Goal: Transaction & Acquisition: Obtain resource

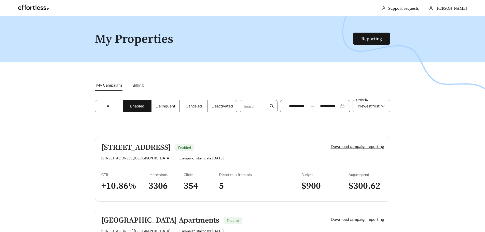
click at [373, 36] on link "Reporting" at bounding box center [371, 39] width 21 height 6
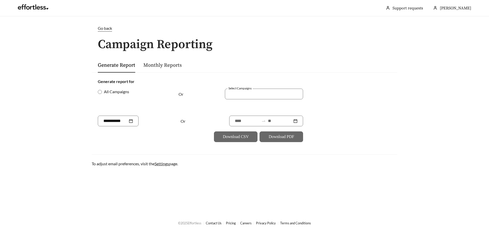
click at [243, 89] on div at bounding box center [264, 94] width 78 height 11
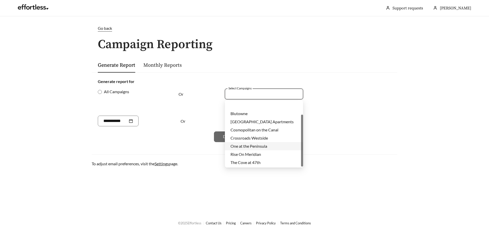
scroll to position [16, 0]
click at [246, 140] on div "Rise On Meridian" at bounding box center [263, 138] width 67 height 6
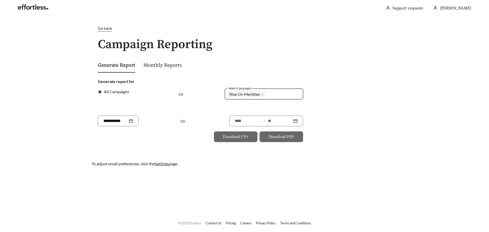
click at [168, 146] on div "Generate report for All Campaigns Or Select Campaigns 1752 Rise On Meridian + 0…" at bounding box center [245, 110] width 306 height 76
click at [133, 119] on div at bounding box center [118, 121] width 30 height 6
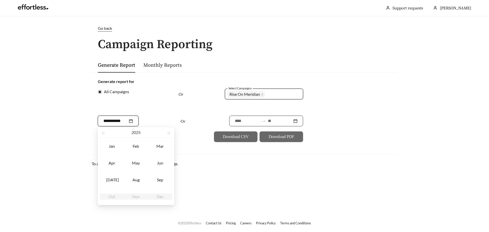
click at [235, 123] on input at bounding box center [247, 121] width 24 height 6
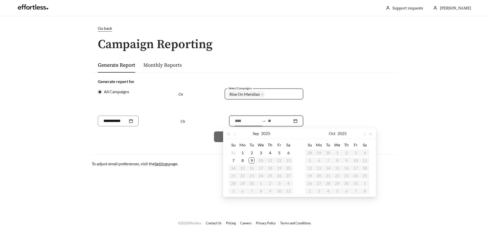
type input "**********"
click at [242, 152] on div "1" at bounding box center [242, 153] width 6 height 6
type input "**********"
click at [232, 161] on div "7" at bounding box center [233, 160] width 6 height 6
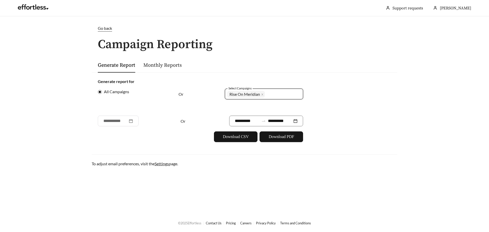
click at [333, 148] on div "**********" at bounding box center [245, 110] width 306 height 76
click at [285, 141] on button "Download PDF" at bounding box center [281, 136] width 44 height 11
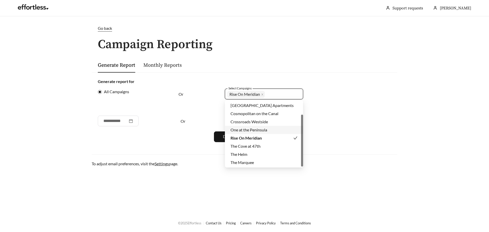
click at [287, 94] on div "Rise On Meridian + 0 ..." at bounding box center [260, 94] width 66 height 9
click at [246, 147] on span "The Cove at 47th" at bounding box center [245, 146] width 30 height 5
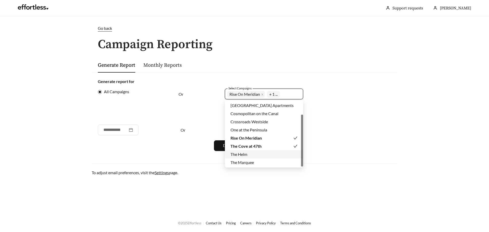
click at [261, 150] on div "The Helm" at bounding box center [264, 154] width 78 height 8
click at [258, 161] on div "The Marquee" at bounding box center [263, 163] width 67 height 6
click at [257, 114] on div "Blutowne" at bounding box center [263, 114] width 67 height 6
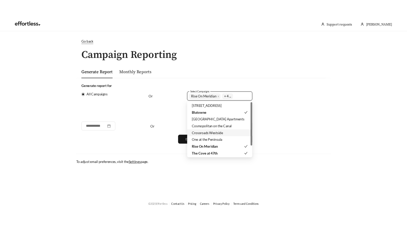
scroll to position [16, 0]
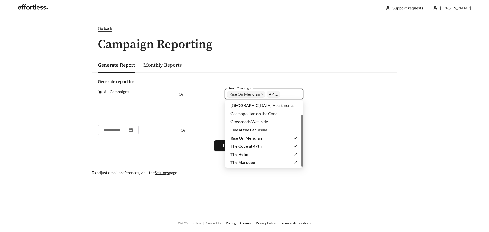
click at [380, 146] on form "**********" at bounding box center [244, 114] width 293 height 73
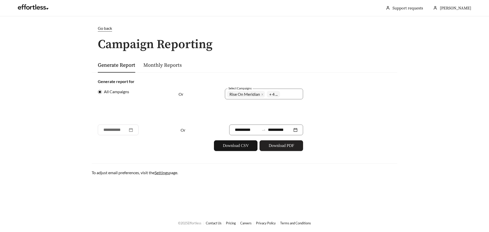
click at [295, 148] on button "Download PDF" at bounding box center [281, 145] width 44 height 11
click at [331, 5] on ul "[PERSON_NAME] Support requests More" at bounding box center [244, 8] width 463 height 16
